Goal: Task Accomplishment & Management: Manage account settings

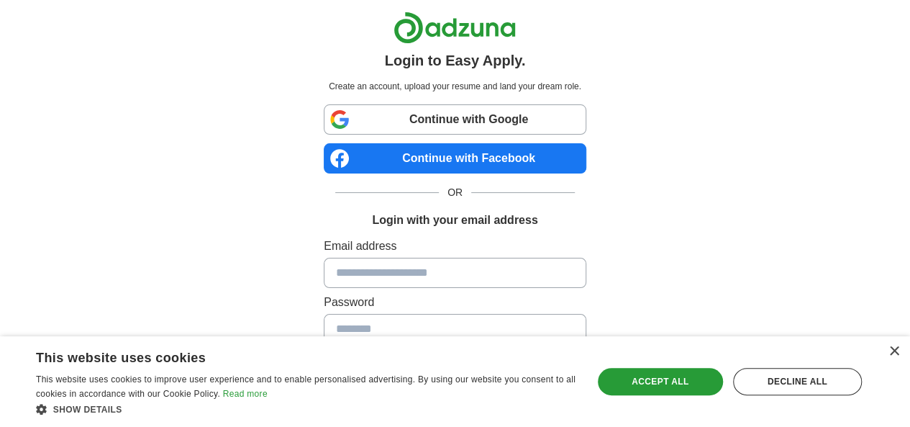
click at [512, 114] on link "Continue with Google" at bounding box center [455, 119] width 263 height 30
click at [540, 129] on link "Continue with Google" at bounding box center [455, 119] width 263 height 30
click at [496, 116] on link "Continue with Google" at bounding box center [455, 119] width 263 height 30
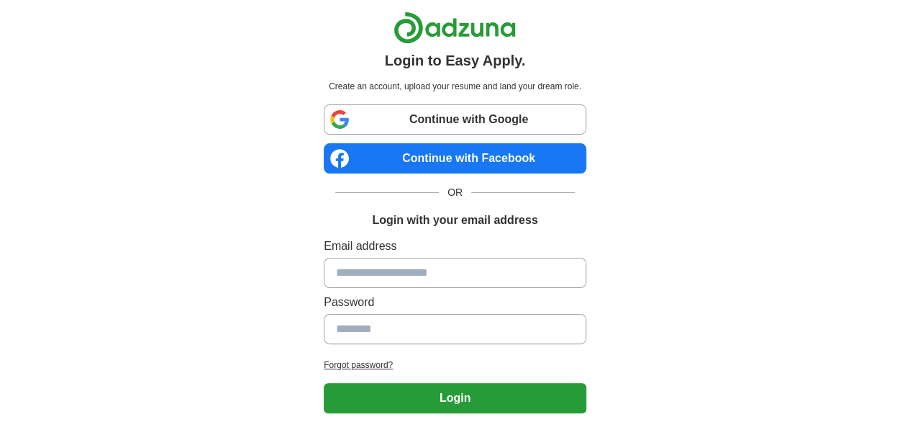
click at [518, 109] on link "Continue with Google" at bounding box center [455, 119] width 263 height 30
